Goal: Task Accomplishment & Management: Manage account settings

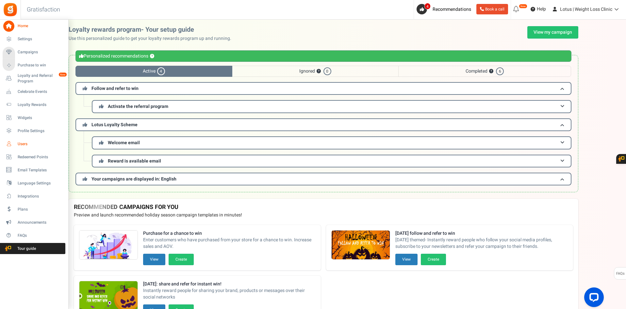
click at [23, 144] on span "Users" at bounding box center [41, 144] width 46 height 6
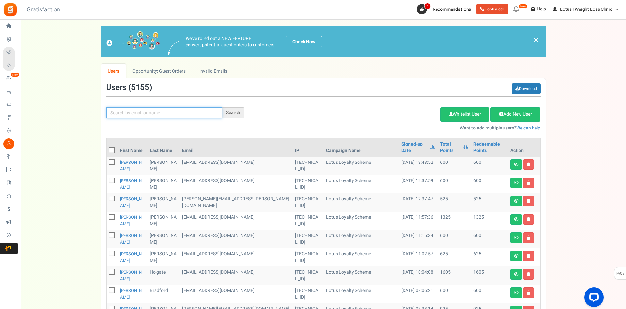
click at [155, 114] on input "text" at bounding box center [164, 112] width 116 height 11
paste input "[EMAIL_ADDRESS][DOMAIN_NAME]"
type input "[EMAIL_ADDRESS][DOMAIN_NAME]"
click at [234, 113] on div "Search" at bounding box center [233, 112] width 22 height 11
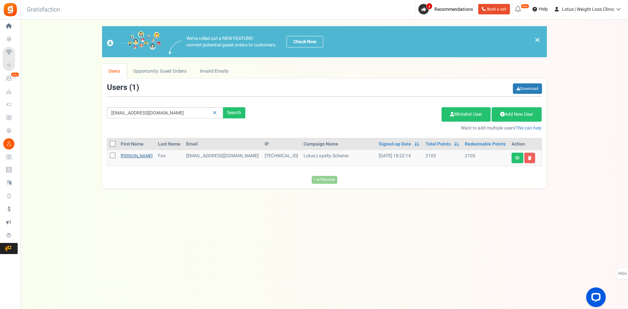
click at [129, 153] on link "[PERSON_NAME]" at bounding box center [137, 156] width 32 height 6
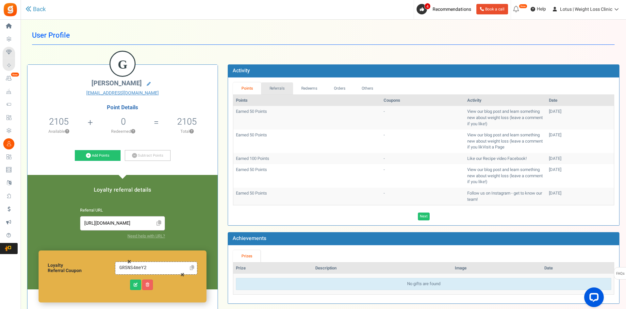
click at [277, 87] on link "Referrals" at bounding box center [277, 88] width 32 height 12
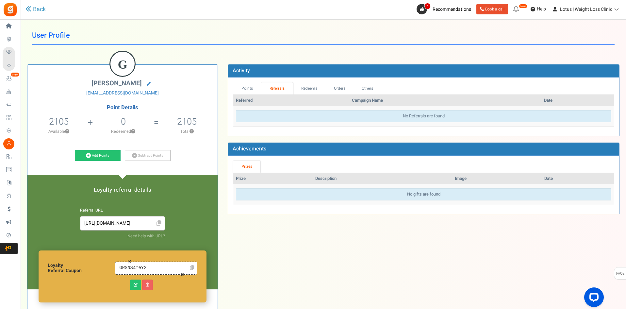
click at [330, 95] on th "Referred" at bounding box center [291, 100] width 116 height 11
click at [333, 90] on link "Orders" at bounding box center [340, 88] width 28 height 12
